Goal: Task Accomplishment & Management: Complete application form

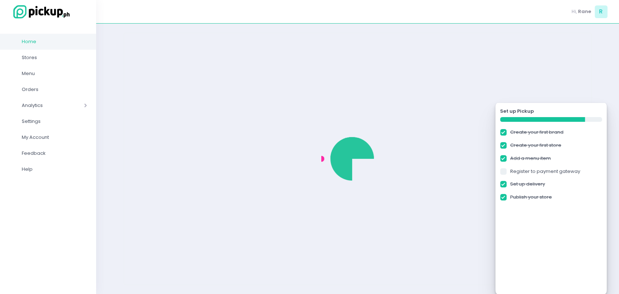
checkbox input "true"
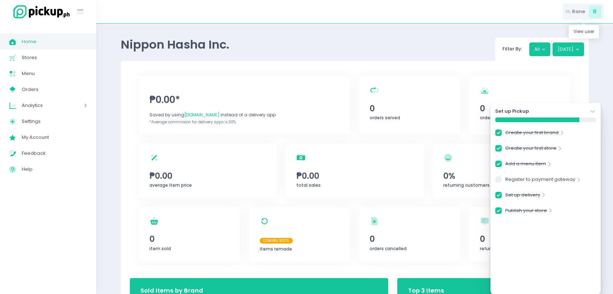
click at [570, 6] on div "Hi, [PERSON_NAME]" at bounding box center [583, 12] width 41 height 16
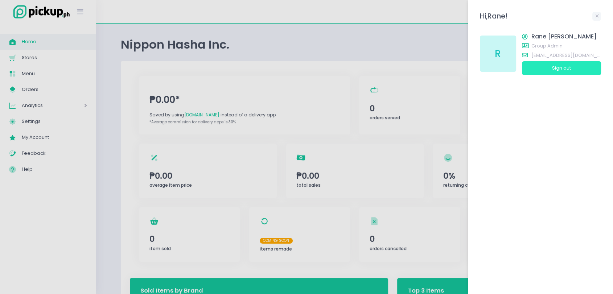
click at [557, 65] on button "Sign out" at bounding box center [561, 68] width 79 height 14
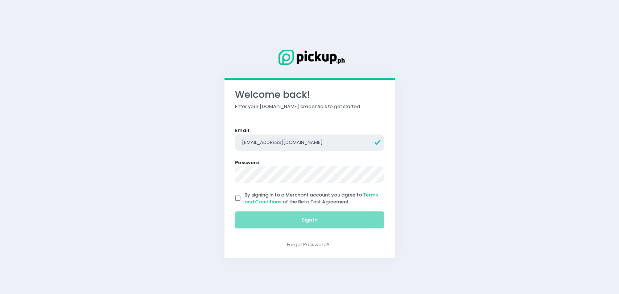
click at [282, 140] on input "[EMAIL_ADDRESS][DOMAIN_NAME]" at bounding box center [309, 143] width 149 height 17
type input "[EMAIL_ADDRESS][DOMAIN_NAME]"
click at [235, 196] on input "By signing in to a Merchant account you agree to Terms and Conditions of the Be…" at bounding box center [238, 199] width 14 height 14
checkbox input "true"
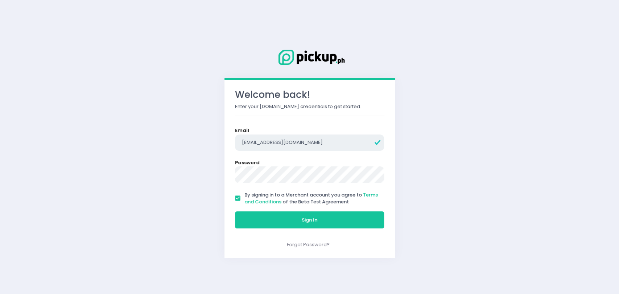
click at [284, 139] on input "[EMAIL_ADDRESS][DOMAIN_NAME]" at bounding box center [309, 143] width 149 height 17
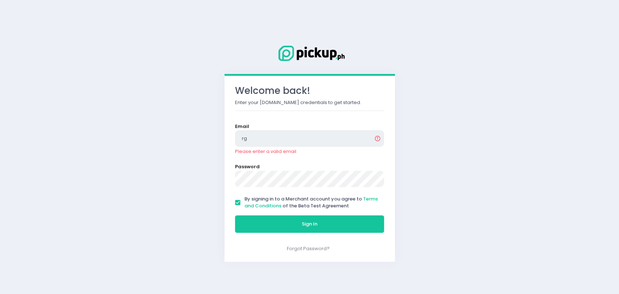
type input "[EMAIL_ADDRESS][DOMAIN_NAME]"
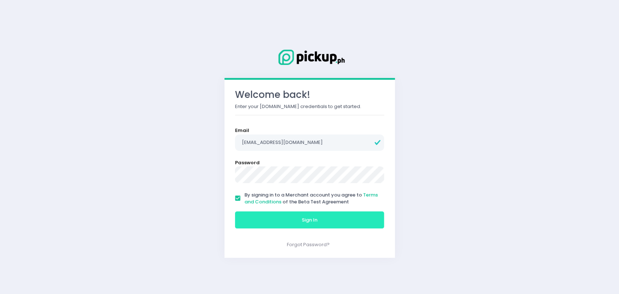
click at [299, 225] on button "Sign In" at bounding box center [309, 219] width 149 height 17
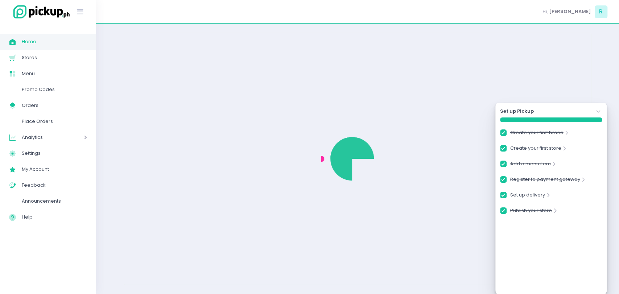
checkbox input "true"
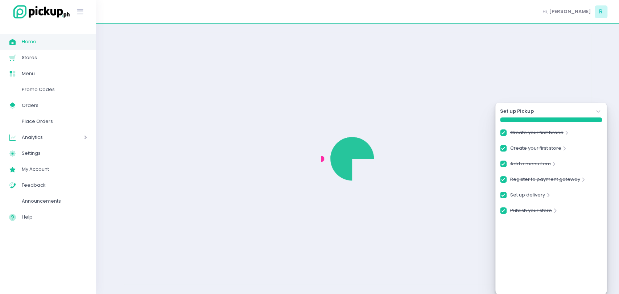
checkbox input "true"
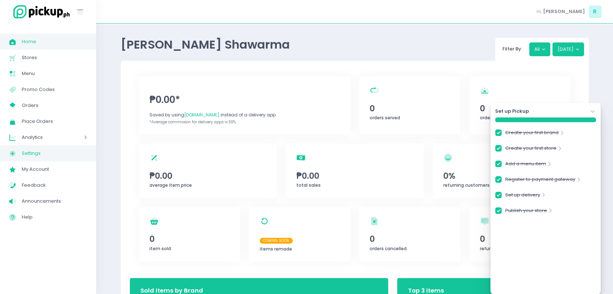
click at [48, 161] on link "Settings Created with Sketch. Settings" at bounding box center [48, 153] width 96 height 16
checkbox input "true"
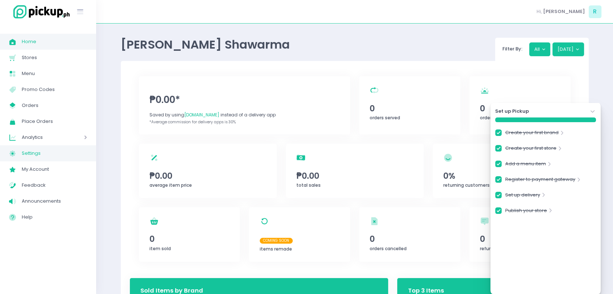
checkbox input "true"
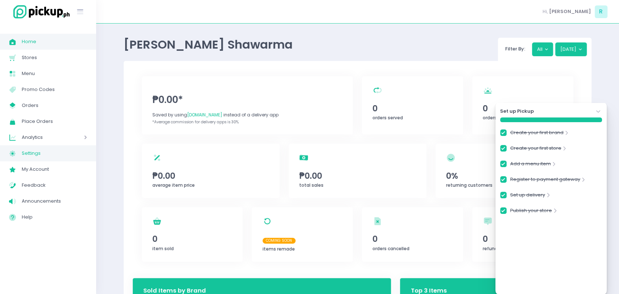
checkbox input "true"
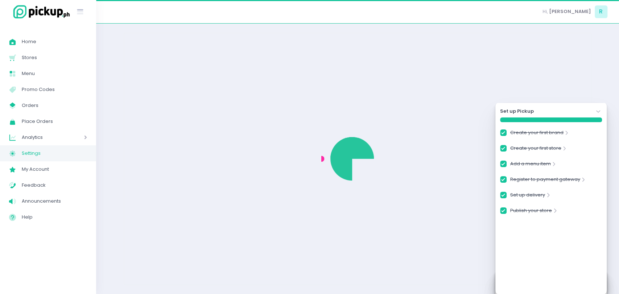
select select "active"
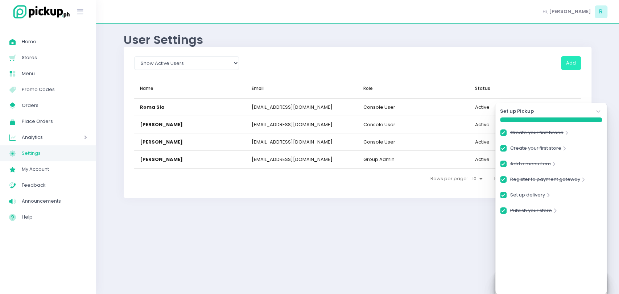
click at [569, 67] on button "Add" at bounding box center [571, 63] width 20 height 14
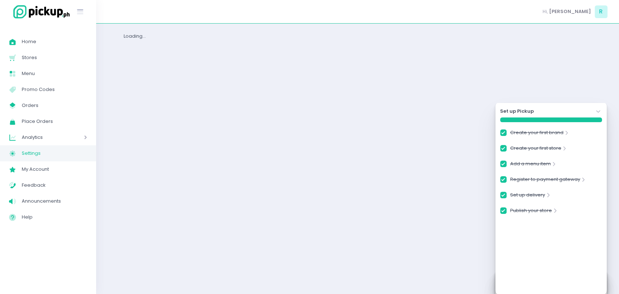
checkbox input "true"
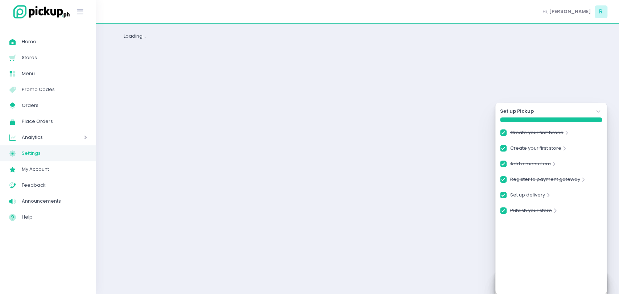
checkbox input "true"
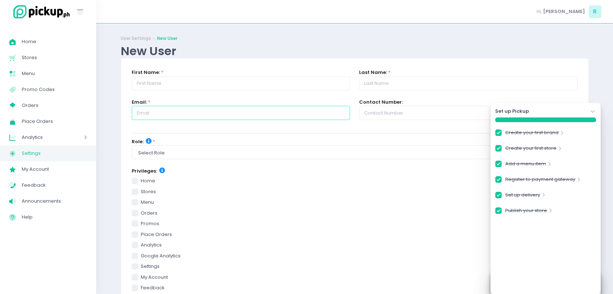
click at [228, 109] on input "text" at bounding box center [241, 113] width 218 height 14
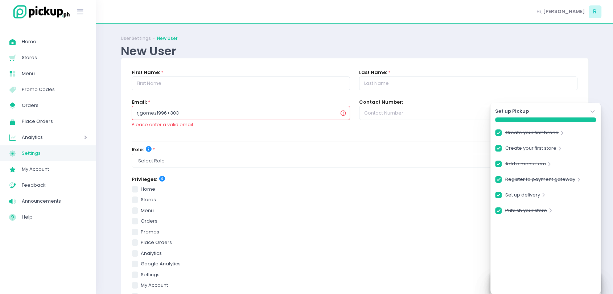
type input "[EMAIL_ADDRESS][DOMAIN_NAME]"
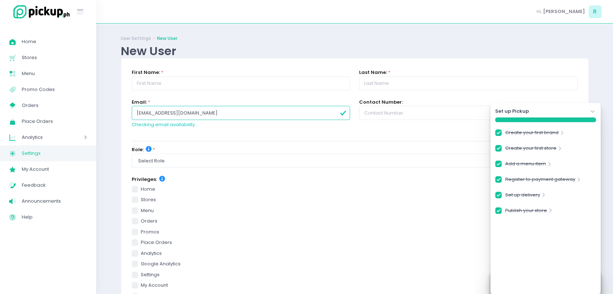
click at [247, 137] on form "First Name: * Last Name: * Email: * [EMAIL_ADDRESS][DOMAIN_NAME] Checking email…" at bounding box center [355, 253] width 446 height 369
click at [220, 115] on input "[EMAIL_ADDRESS][DOMAIN_NAME]" at bounding box center [241, 113] width 218 height 14
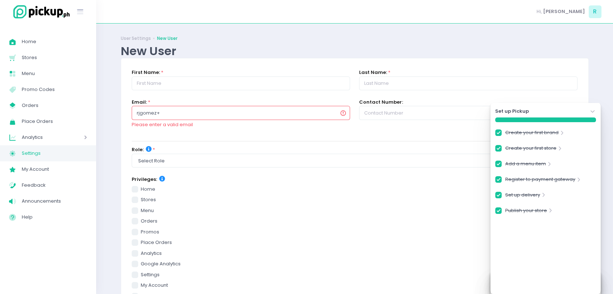
click at [199, 107] on input "rjgomez+" at bounding box center [241, 113] width 218 height 14
click at [197, 109] on input "rjgomez+" at bounding box center [241, 113] width 218 height 14
type input "[EMAIL_ADDRESS][DOMAIN_NAME]"
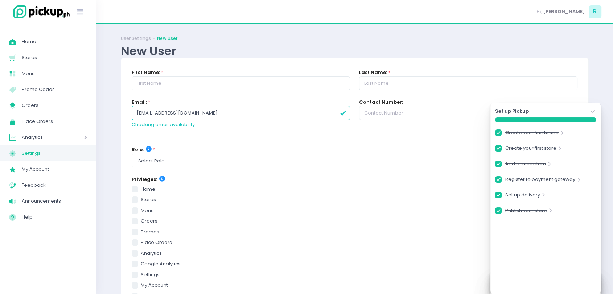
click at [269, 97] on div "First Name: *" at bounding box center [240, 84] width 227 height 30
click at [248, 110] on input "[EMAIL_ADDRESS][DOMAIN_NAME]" at bounding box center [241, 113] width 218 height 14
click at [263, 99] on div "Email: * [EMAIL_ADDRESS][DOMAIN_NAME] Checking email availability..." at bounding box center [241, 114] width 218 height 30
click at [37, 158] on span "Settings" at bounding box center [54, 153] width 65 height 9
checkbox input "true"
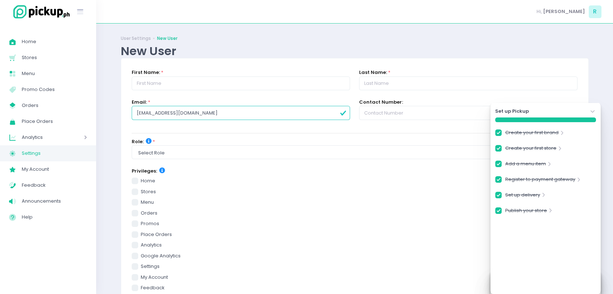
checkbox input "true"
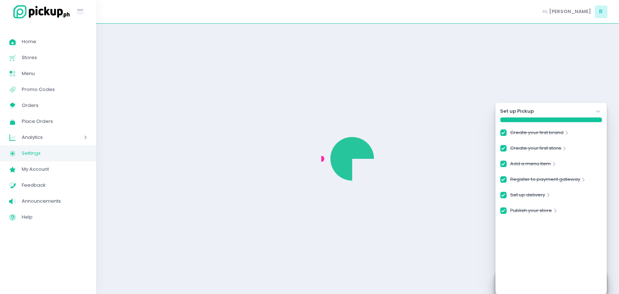
select select "active"
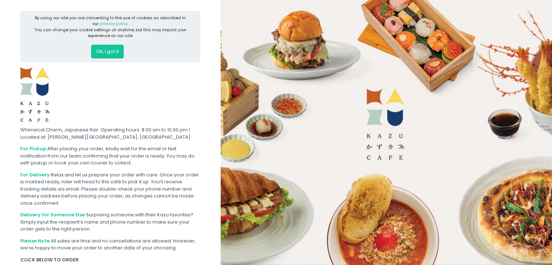
scroll to position [62, 0]
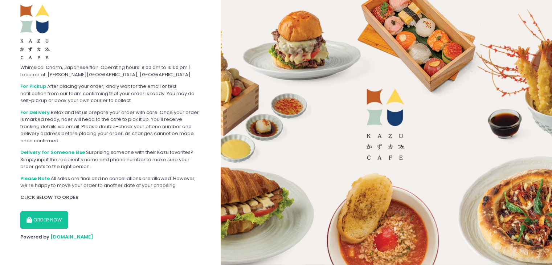
click at [38, 218] on button "ORDER NOW" at bounding box center [44, 219] width 48 height 17
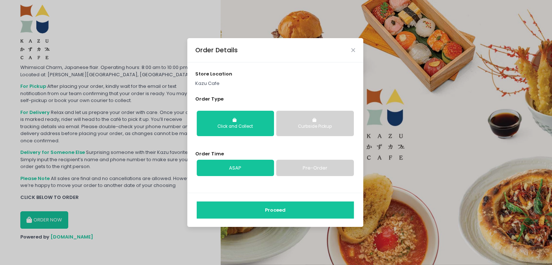
click at [249, 205] on button "Proceed" at bounding box center [275, 209] width 157 height 17
